Goal: Navigation & Orientation: Go to known website

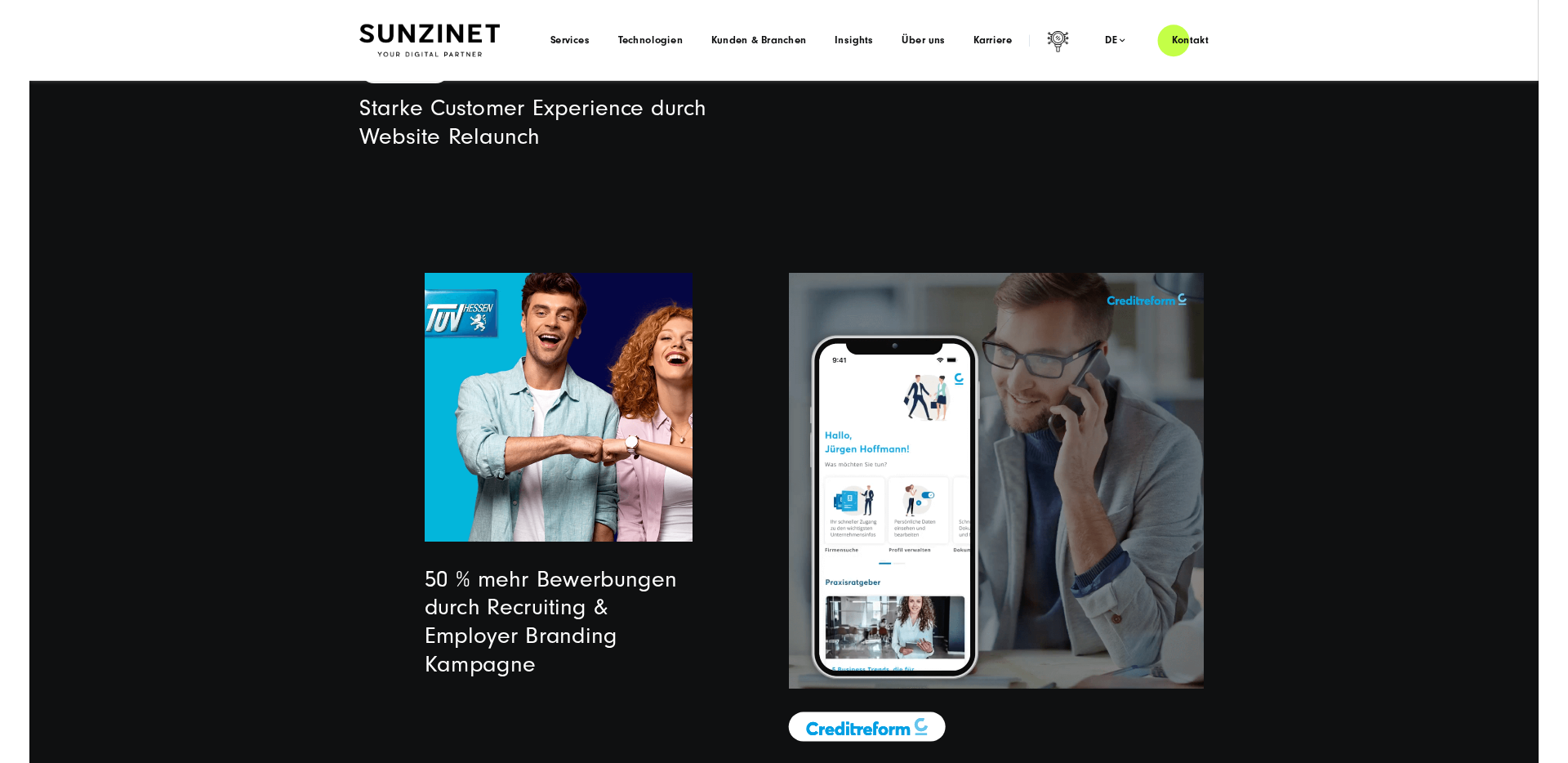
scroll to position [4388, 0]
